Goal: Book appointment/travel/reservation

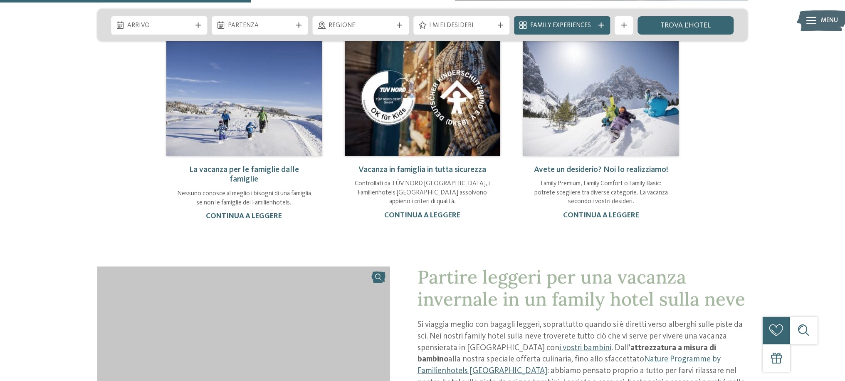
scroll to position [742, 0]
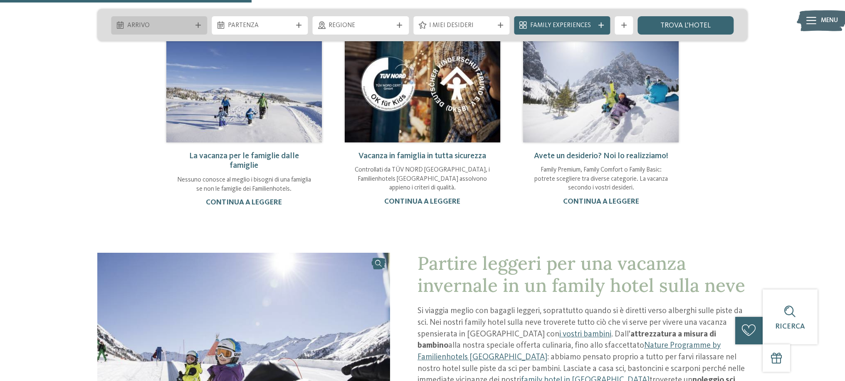
click at [173, 24] on span "Arrivo" at bounding box center [159, 25] width 64 height 9
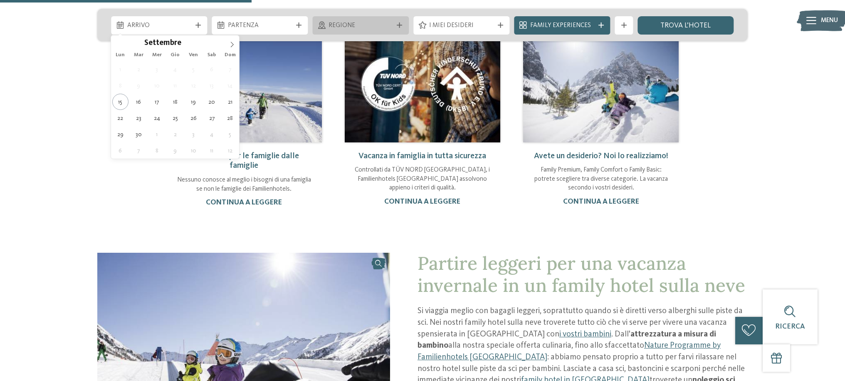
click at [335, 20] on div "Regione" at bounding box center [361, 25] width 69 height 10
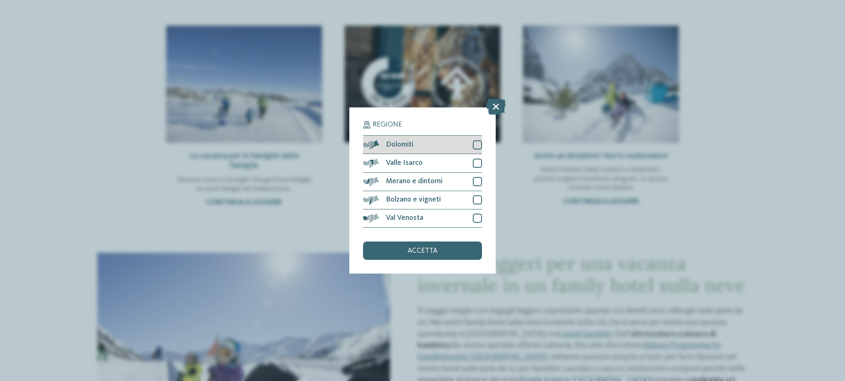
click at [473, 144] on div at bounding box center [477, 144] width 9 height 9
click at [436, 255] on div "accetta" at bounding box center [422, 250] width 119 height 18
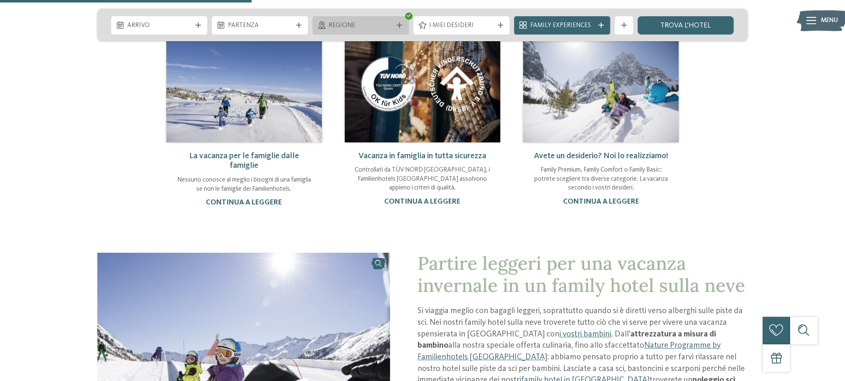
click at [394, 26] on div "Regione" at bounding box center [361, 25] width 69 height 10
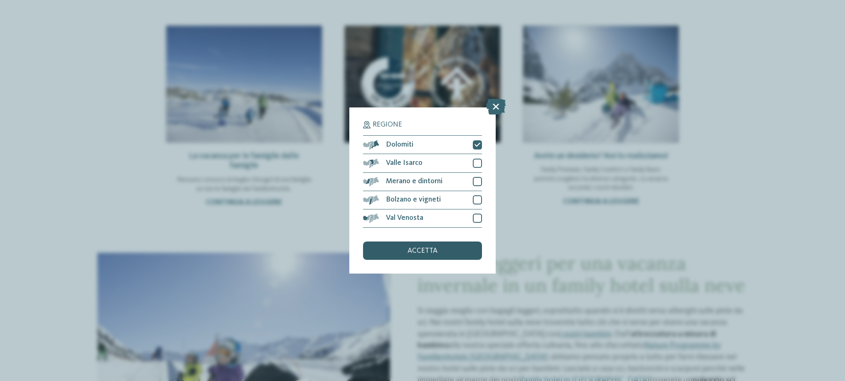
click at [446, 251] on div "accetta" at bounding box center [422, 250] width 119 height 18
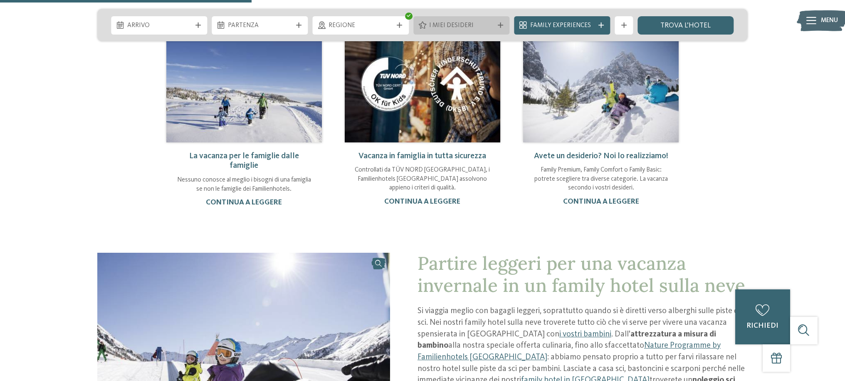
drag, startPoint x: 486, startPoint y: 13, endPoint x: 486, endPoint y: 17, distance: 4.6
click at [486, 13] on div "Arrivo [GEOGRAPHIC_DATA]" at bounding box center [422, 25] width 650 height 32
click at [486, 21] on span "I miei desideri" at bounding box center [461, 25] width 64 height 9
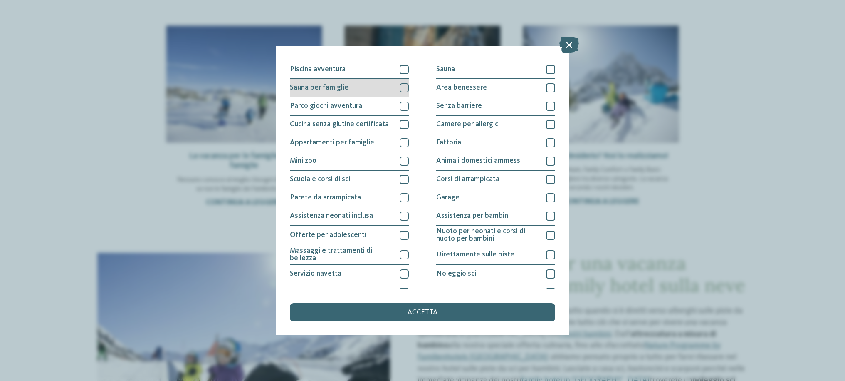
scroll to position [100, 0]
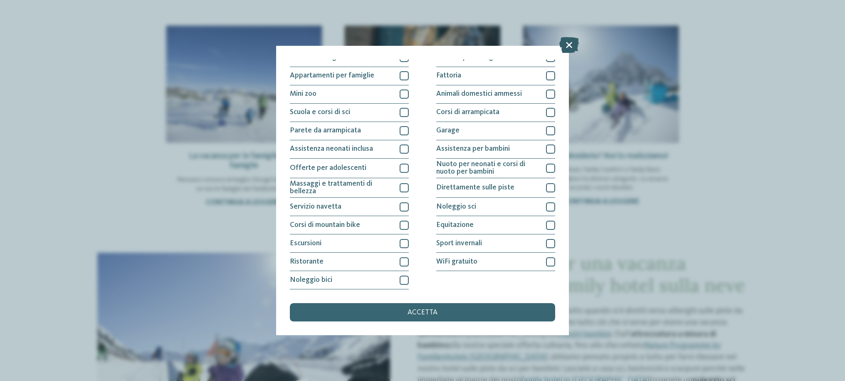
click at [570, 45] on icon at bounding box center [570, 45] width 20 height 16
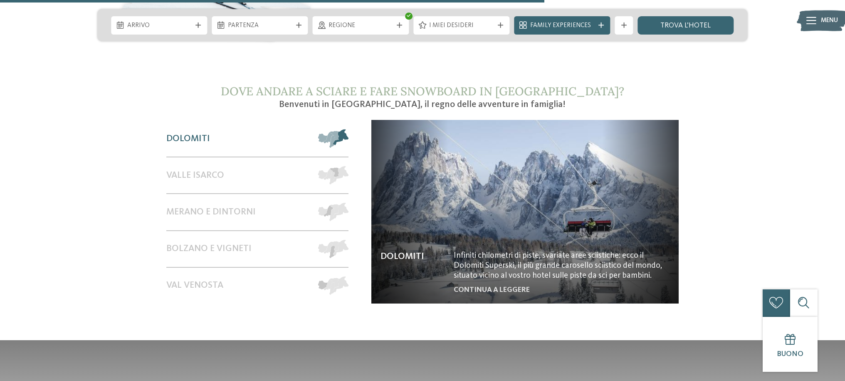
scroll to position [1606, 0]
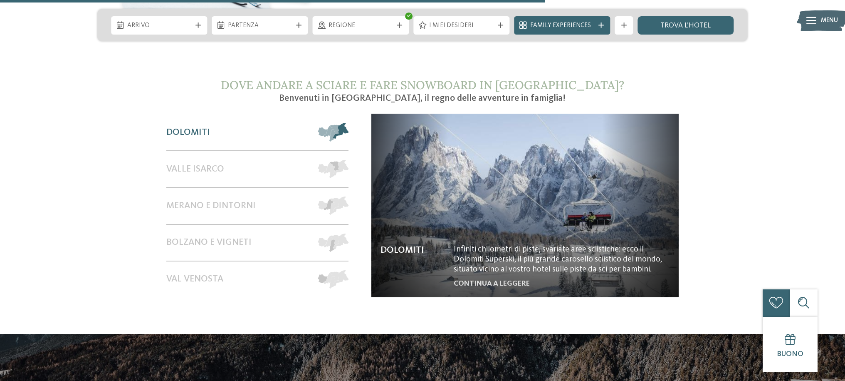
click at [183, 127] on span "Dolomiti" at bounding box center [188, 132] width 44 height 11
click at [317, 119] on div at bounding box center [328, 132] width 39 height 36
click at [349, 123] on span at bounding box center [349, 132] width 0 height 18
